Goal: Download file/media

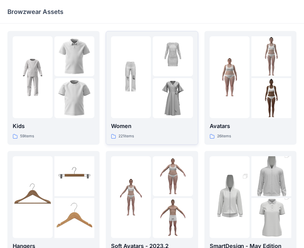
click at [160, 92] on img at bounding box center [173, 98] width 40 height 40
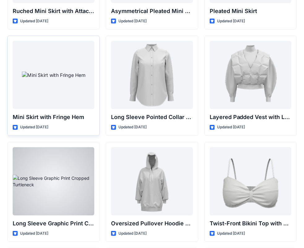
scroll to position [1782, 0]
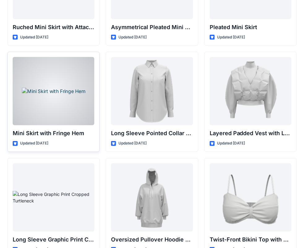
click at [69, 101] on div at bounding box center [54, 91] width 82 height 68
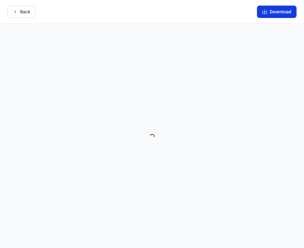
click at [275, 10] on button "Download" at bounding box center [277, 12] width 40 height 12
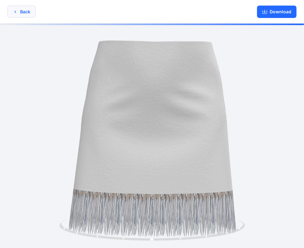
click at [20, 11] on button "Back" at bounding box center [21, 12] width 28 height 12
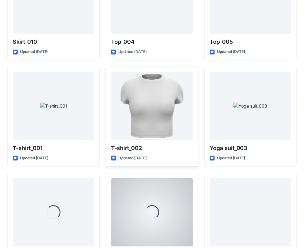
scroll to position [3232, 0]
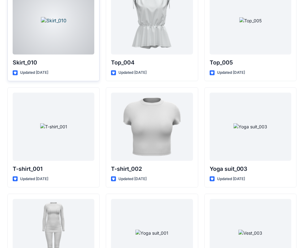
click at [70, 46] on div at bounding box center [54, 20] width 82 height 68
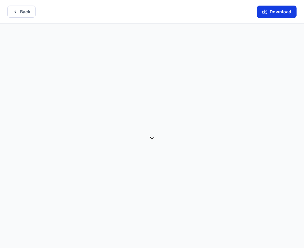
click at [280, 14] on button "Download" at bounding box center [277, 12] width 40 height 12
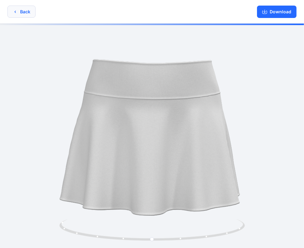
click at [20, 14] on button "Back" at bounding box center [21, 12] width 28 height 12
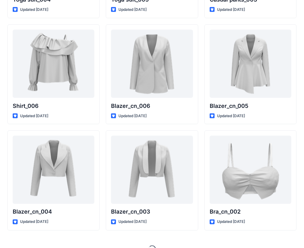
scroll to position [3626, 0]
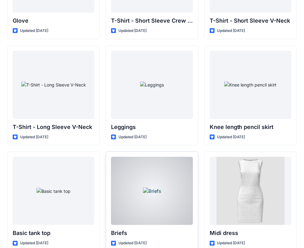
scroll to position [4971, 0]
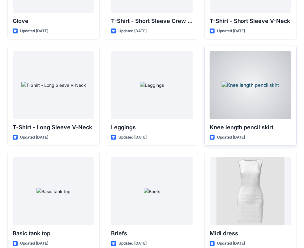
click at [255, 92] on div at bounding box center [251, 85] width 82 height 68
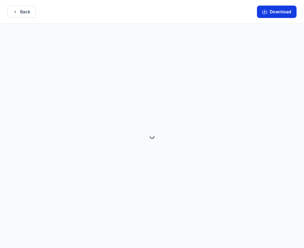
click at [277, 8] on button "Download" at bounding box center [277, 12] width 40 height 12
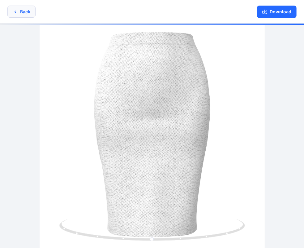
click at [22, 15] on button "Back" at bounding box center [21, 12] width 28 height 12
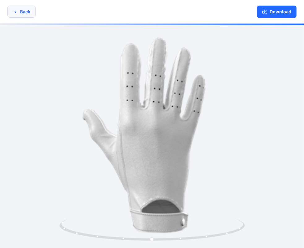
click at [21, 11] on button "Back" at bounding box center [21, 12] width 28 height 12
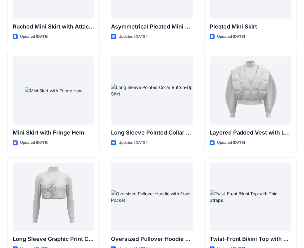
scroll to position [1781, 0]
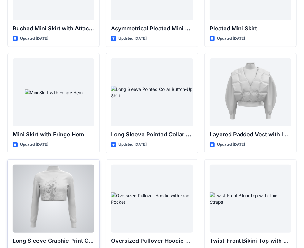
click at [74, 179] on div at bounding box center [54, 198] width 82 height 68
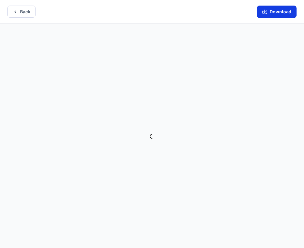
click at [264, 14] on icon "button" at bounding box center [265, 11] width 5 height 5
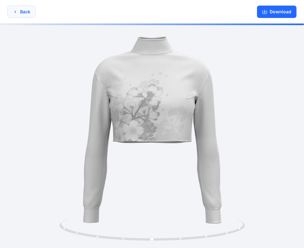
click at [21, 10] on button "Back" at bounding box center [21, 12] width 28 height 12
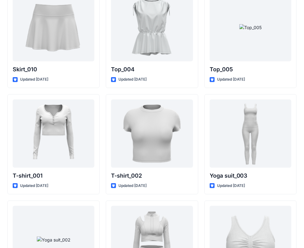
scroll to position [3206, 0]
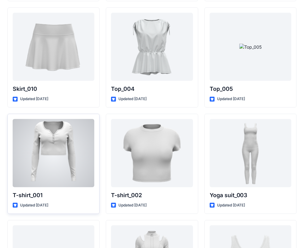
click at [81, 129] on div at bounding box center [54, 153] width 82 height 68
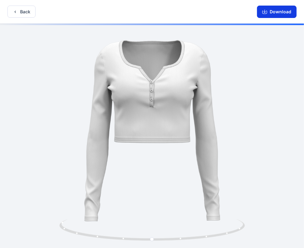
click at [274, 10] on button "Download" at bounding box center [277, 12] width 40 height 12
click at [19, 11] on button "Back" at bounding box center [21, 12] width 28 height 12
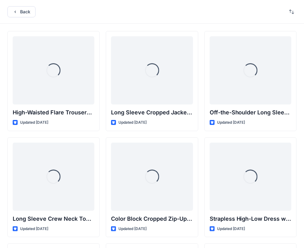
scroll to position [3206, 0]
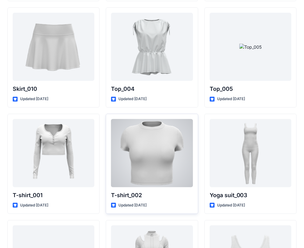
click at [145, 138] on div at bounding box center [152, 153] width 82 height 68
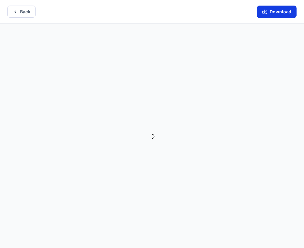
click at [272, 12] on button "Download" at bounding box center [277, 12] width 40 height 12
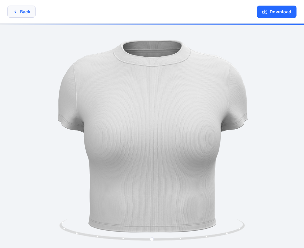
click at [22, 12] on button "Back" at bounding box center [21, 12] width 28 height 12
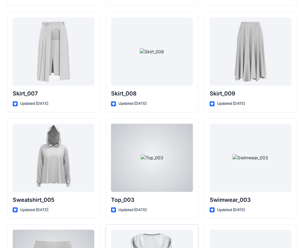
scroll to position [2989, 0]
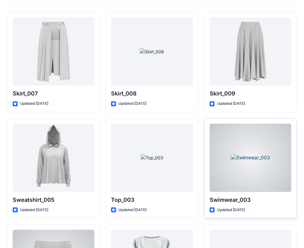
click at [248, 144] on div at bounding box center [251, 158] width 82 height 68
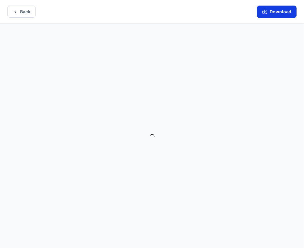
click at [266, 13] on icon "button" at bounding box center [265, 11] width 5 height 5
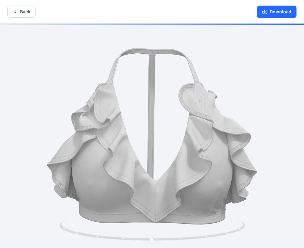
click at [22, 10] on button "Back" at bounding box center [21, 12] width 28 height 12
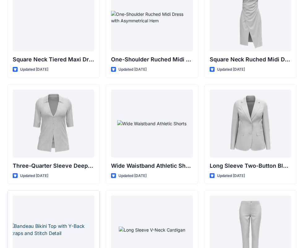
scroll to position [543, 0]
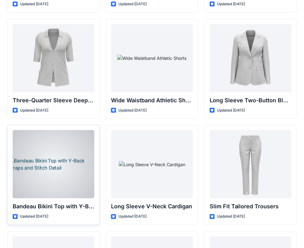
click at [74, 142] on div at bounding box center [54, 164] width 82 height 68
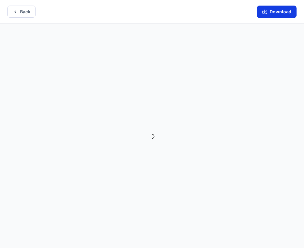
click at [283, 13] on button "Download" at bounding box center [277, 12] width 40 height 12
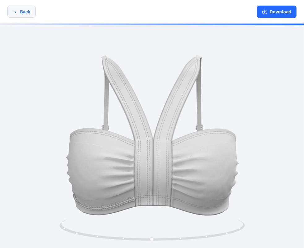
click at [20, 9] on button "Back" at bounding box center [21, 12] width 28 height 12
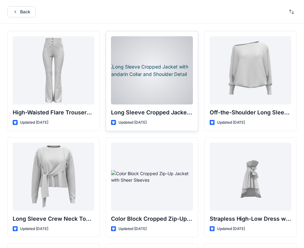
click at [177, 57] on div at bounding box center [152, 70] width 82 height 68
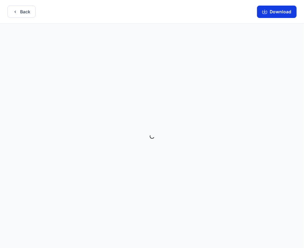
click at [287, 11] on button "Download" at bounding box center [277, 12] width 40 height 12
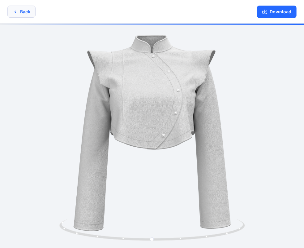
click at [24, 11] on button "Back" at bounding box center [21, 12] width 28 height 12
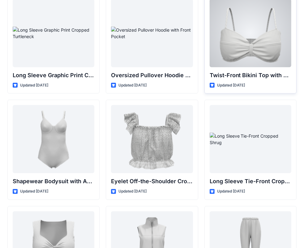
scroll to position [1889, 0]
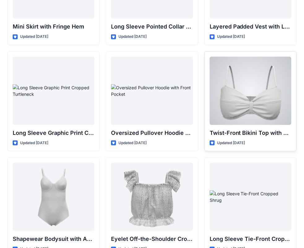
click at [258, 93] on div at bounding box center [251, 91] width 82 height 68
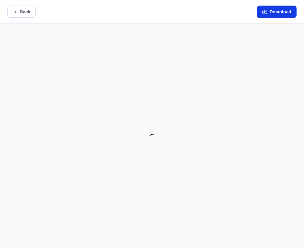
click at [280, 9] on button "Download" at bounding box center [277, 12] width 40 height 12
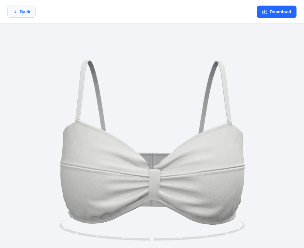
click at [14, 11] on icon "button" at bounding box center [15, 11] width 5 height 5
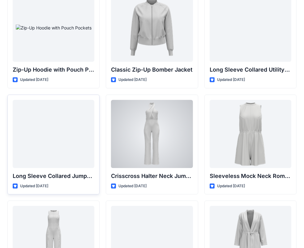
scroll to position [1208, 0]
